Goal: Transaction & Acquisition: Purchase product/service

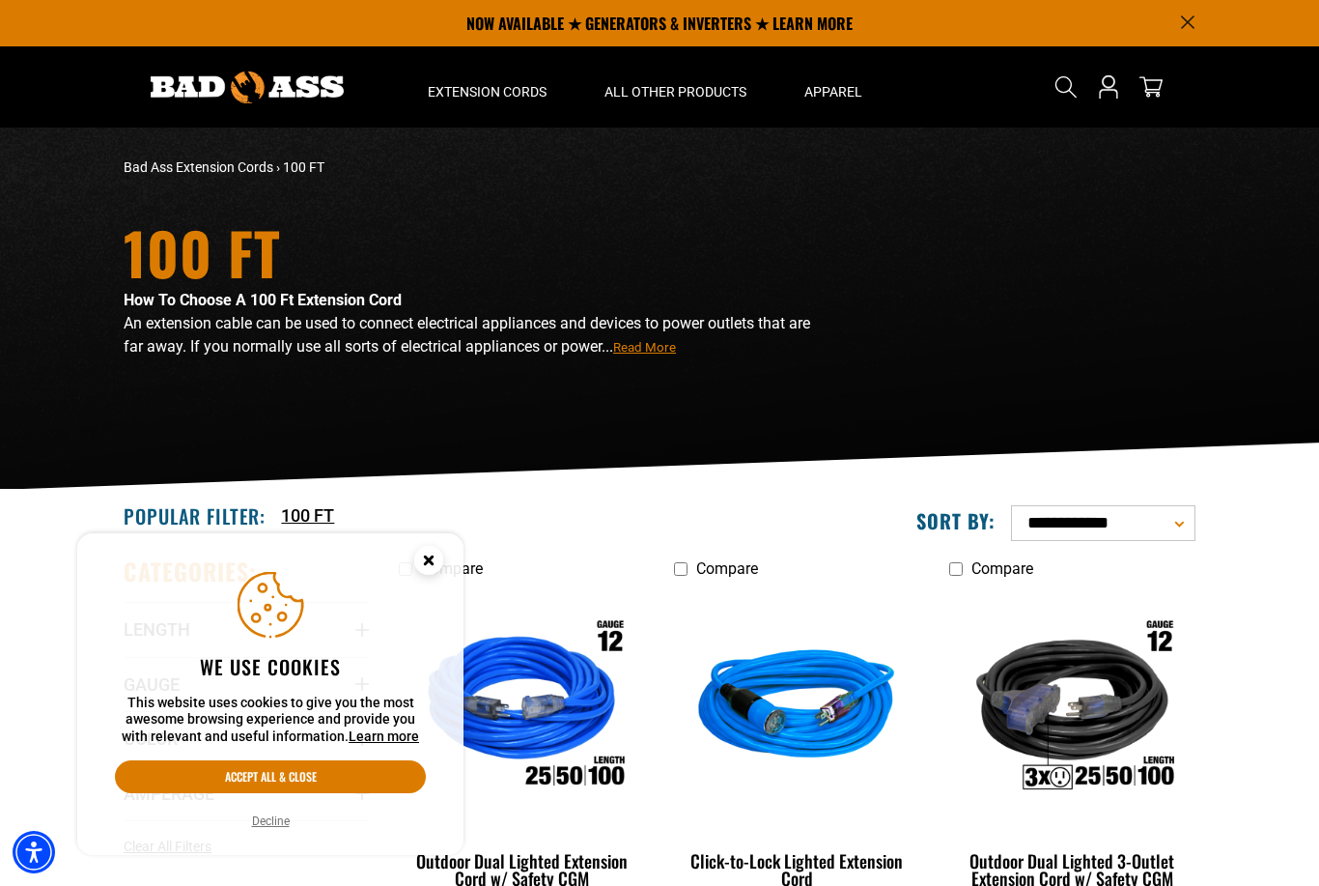
click at [265, 827] on button "Decline" at bounding box center [270, 820] width 49 height 19
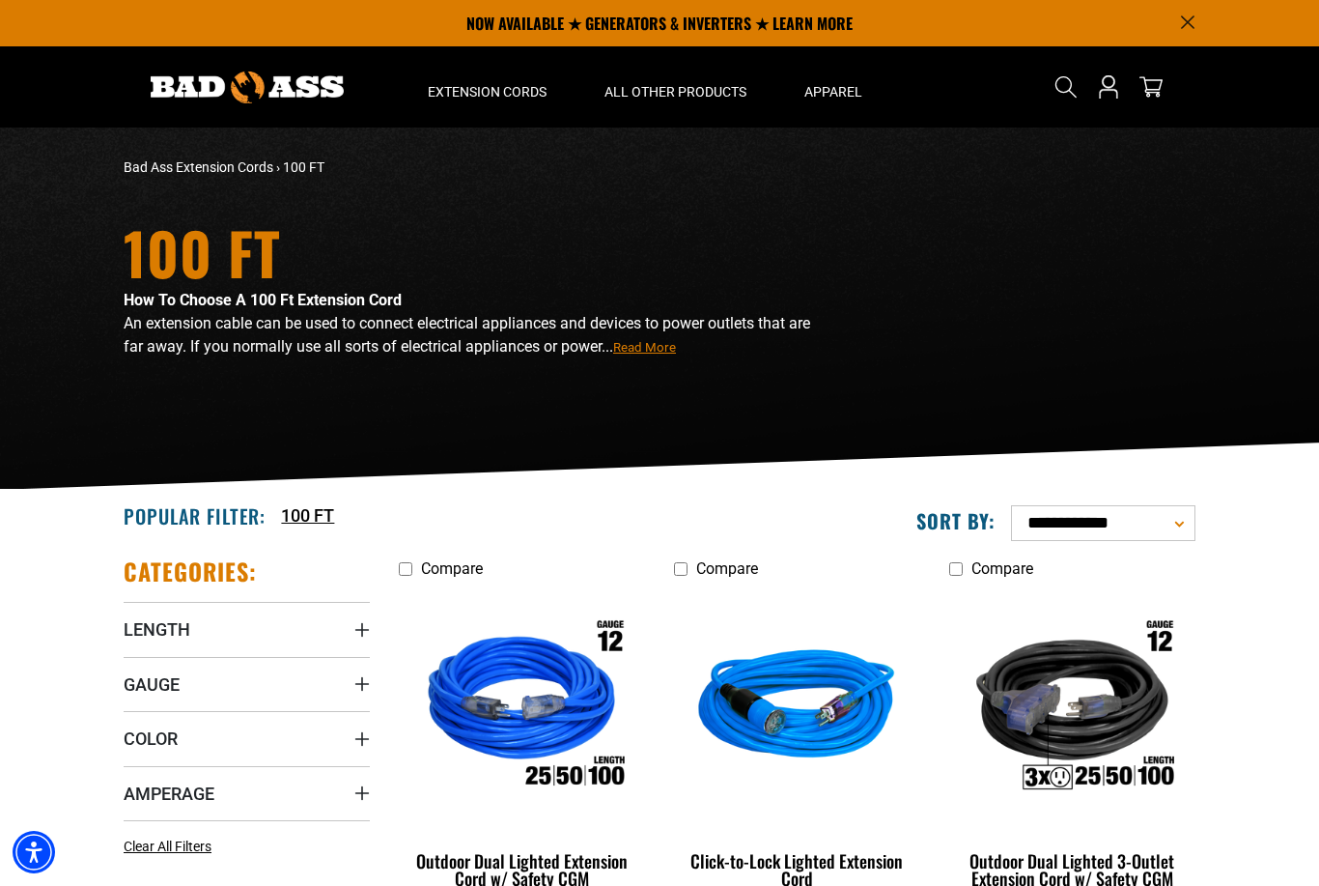
click at [643, 340] on span "Read More" at bounding box center [644, 347] width 63 height 14
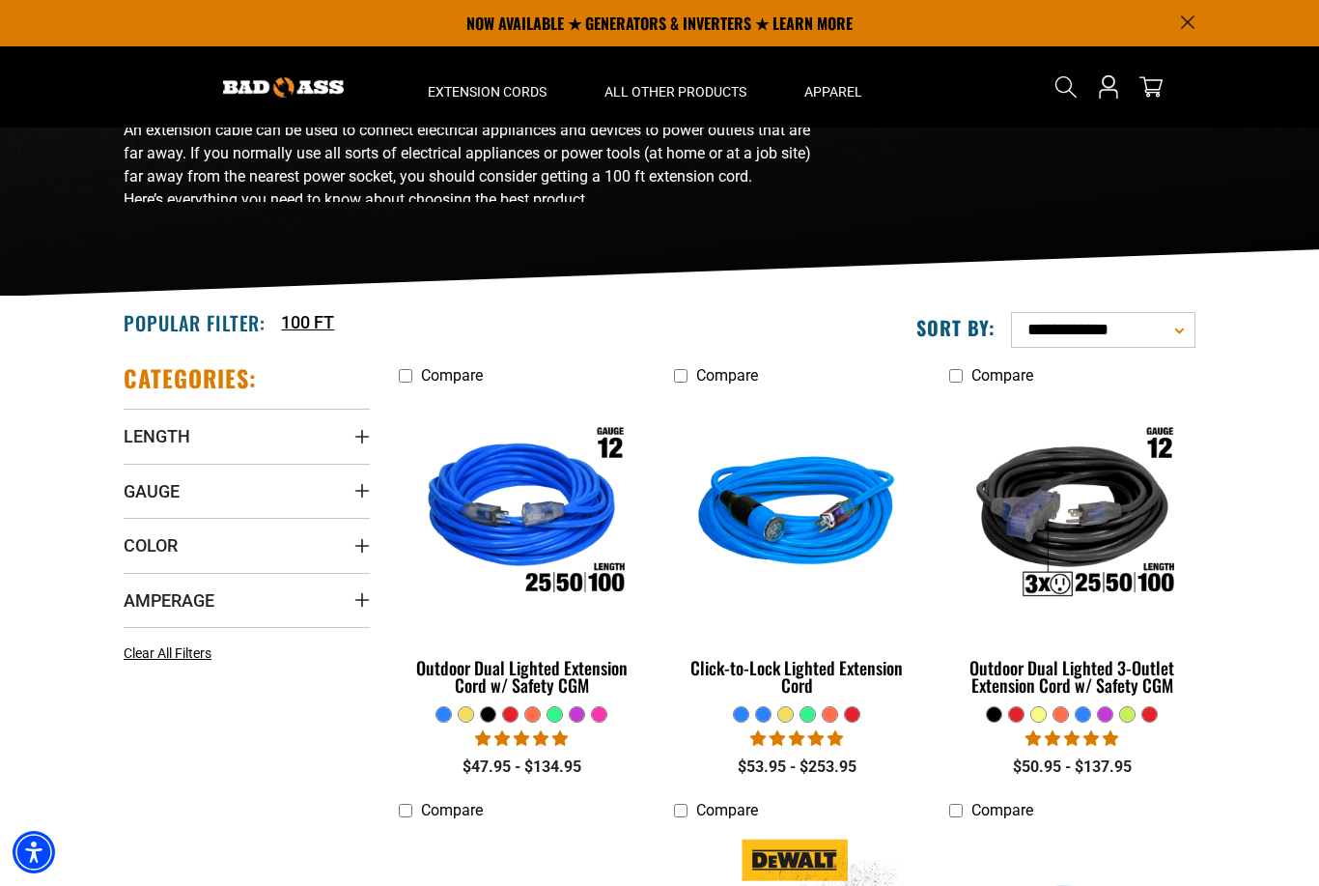
scroll to position [191, 0]
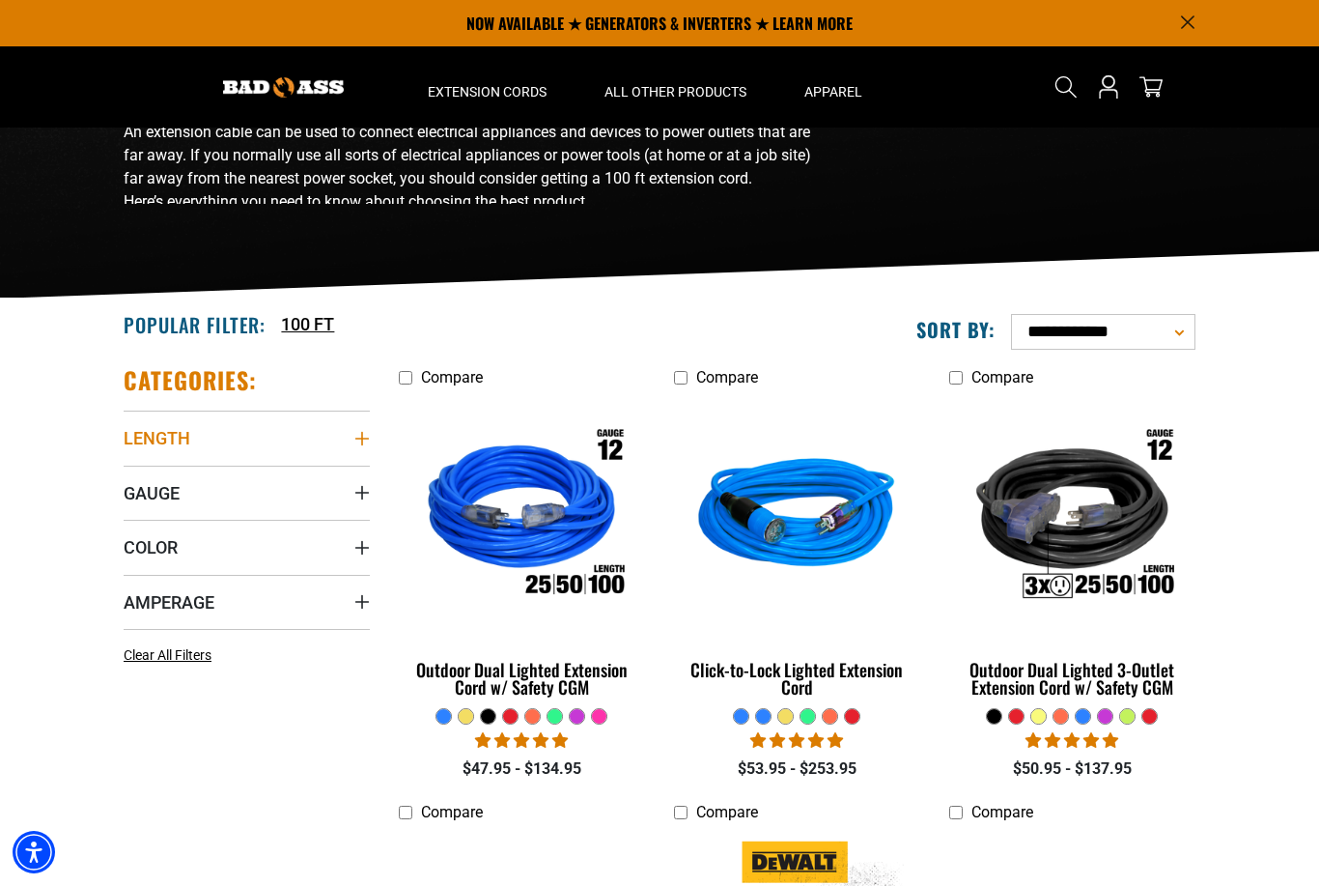
click at [139, 437] on span "Length" at bounding box center [157, 438] width 67 height 22
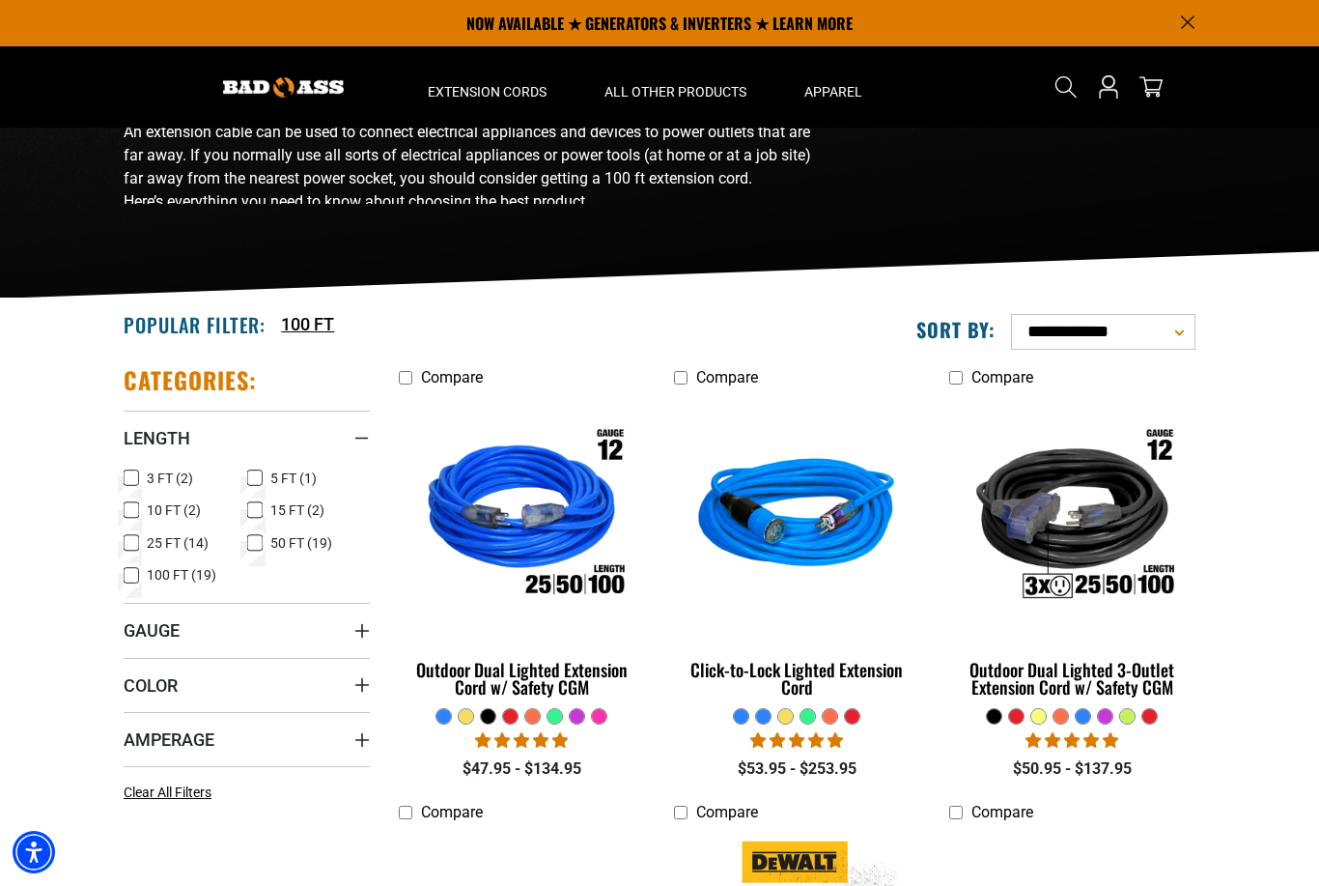
click at [128, 580] on icon at bounding box center [131, 575] width 15 height 25
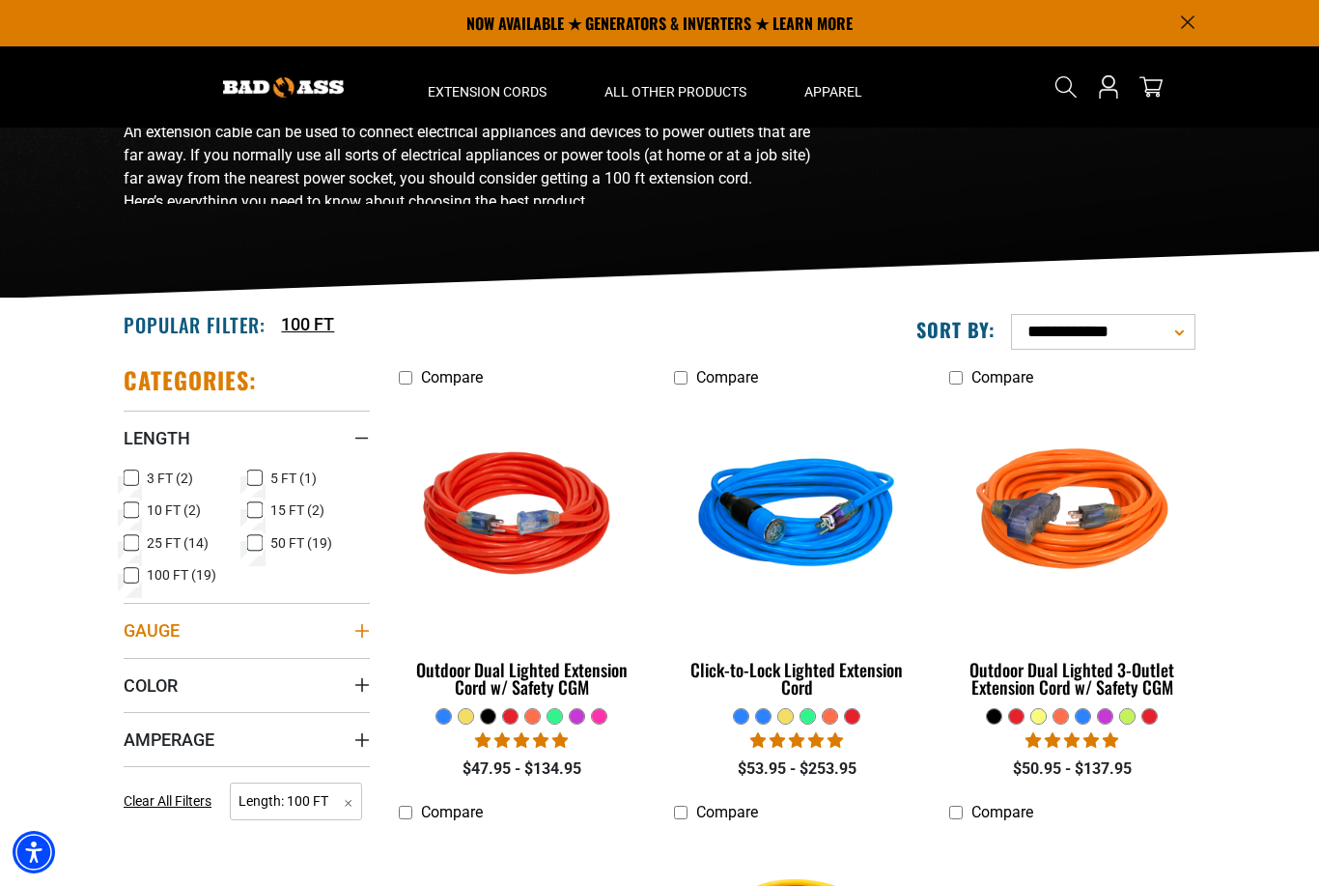
click at [136, 626] on span "Gauge" at bounding box center [152, 630] width 56 height 22
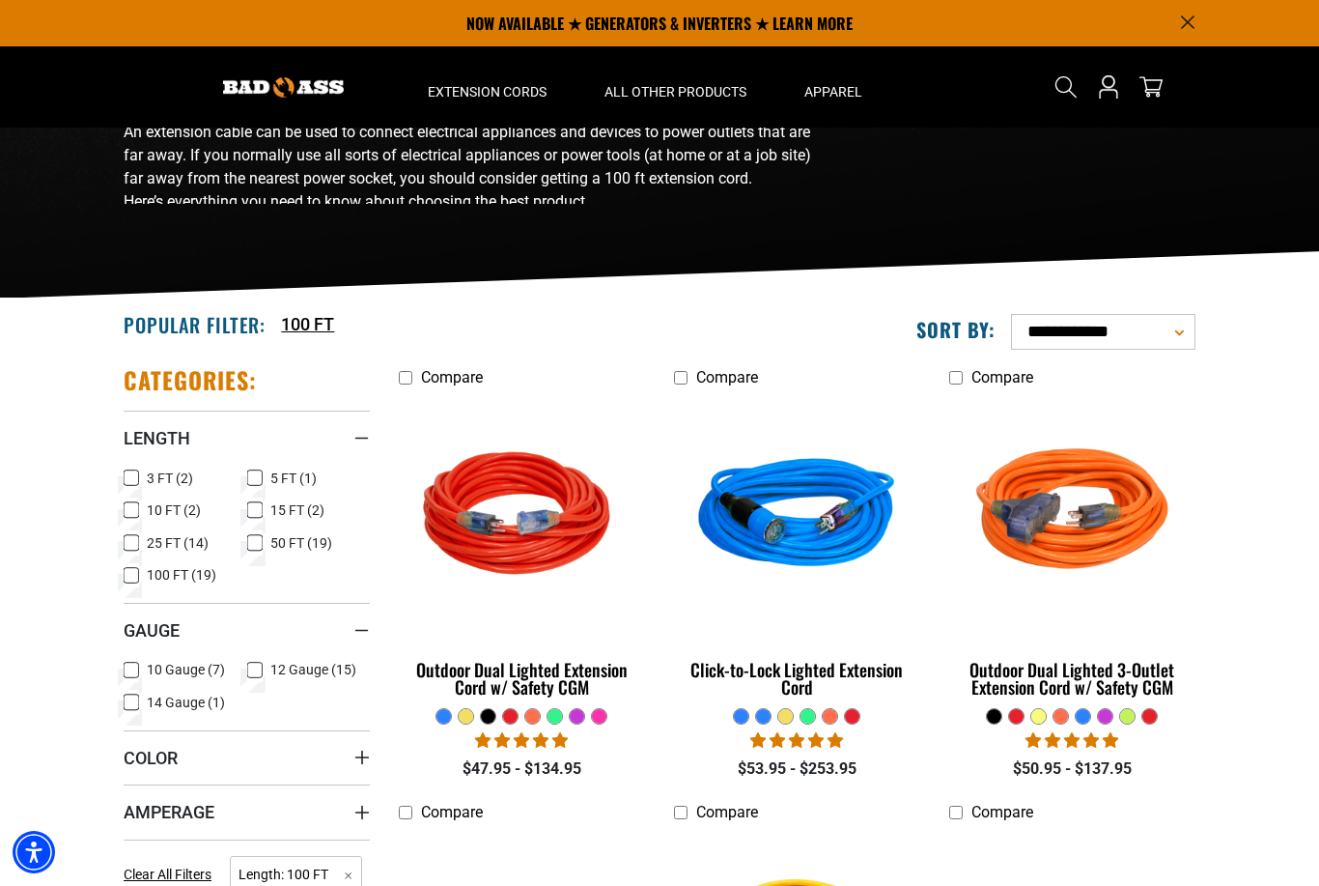
click at [260, 668] on icon at bounding box center [254, 670] width 15 height 25
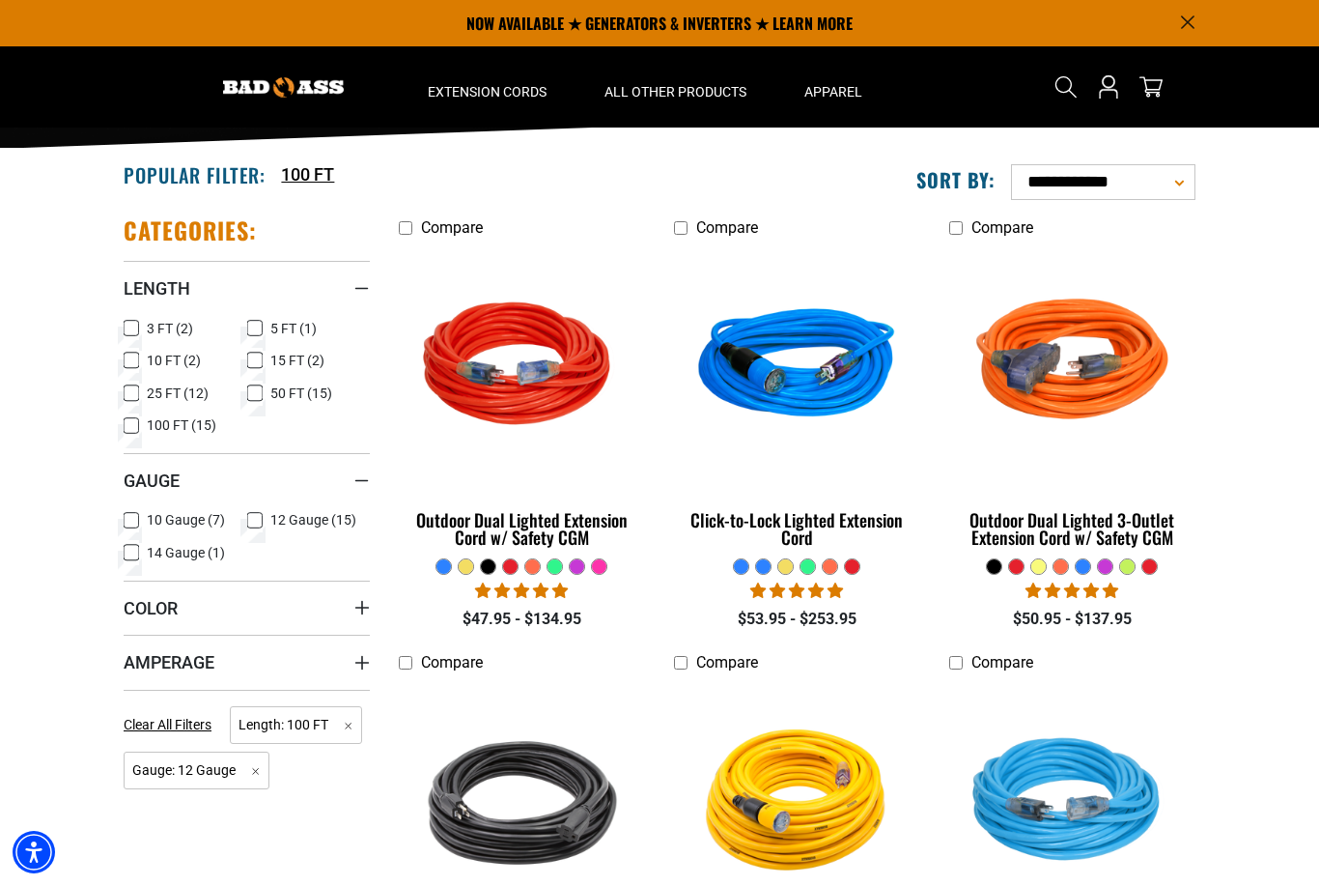
scroll to position [338, 0]
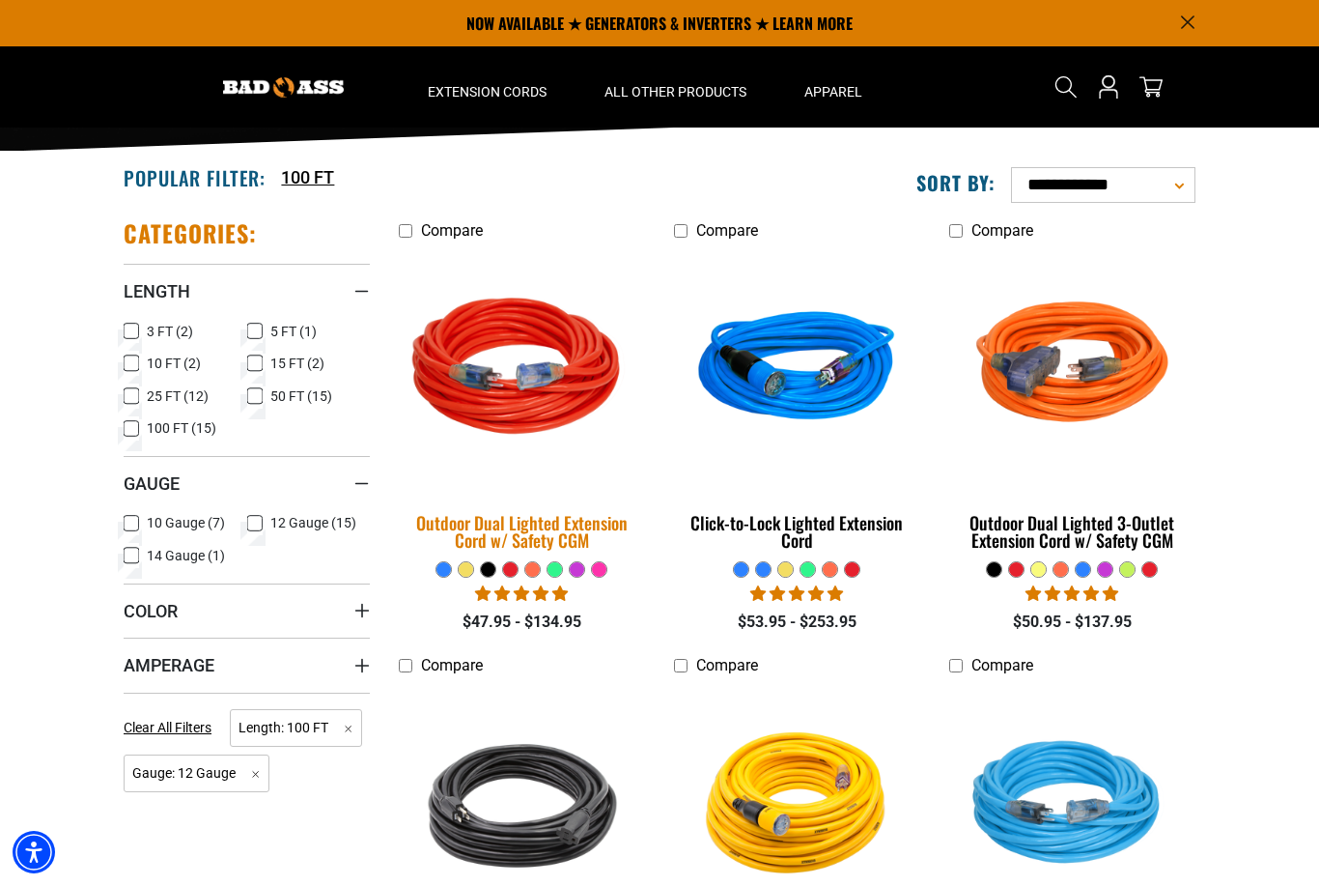
click at [502, 393] on img at bounding box center [522, 369] width 270 height 247
